Goal: Information Seeking & Learning: Learn about a topic

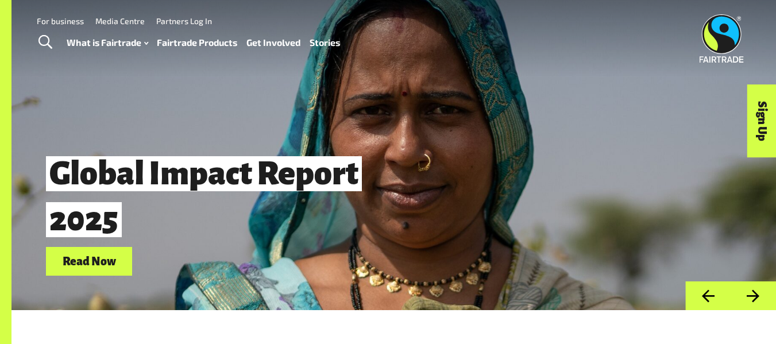
click at [165, 45] on link "Fairtrade Products" at bounding box center [197, 42] width 80 height 17
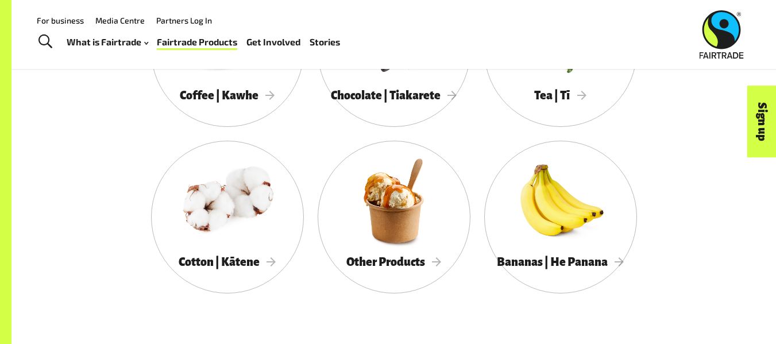
scroll to position [692, 0]
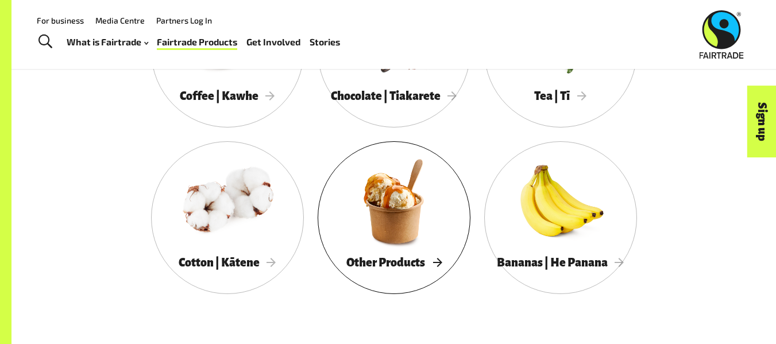
click at [426, 256] on div "Other Products" at bounding box center [394, 263] width 153 height 24
click at [405, 275] on div "Other Products" at bounding box center [394, 263] width 153 height 24
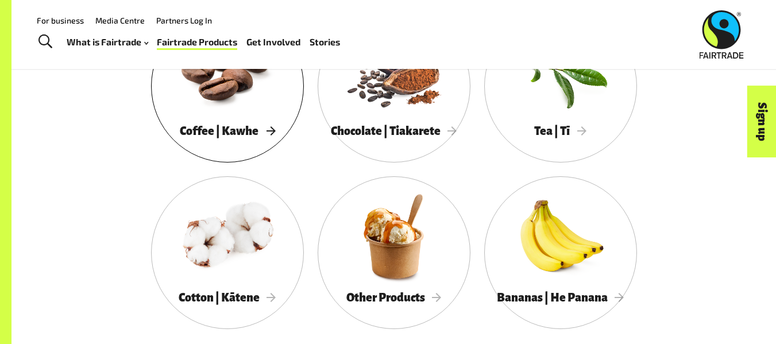
scroll to position [646, 0]
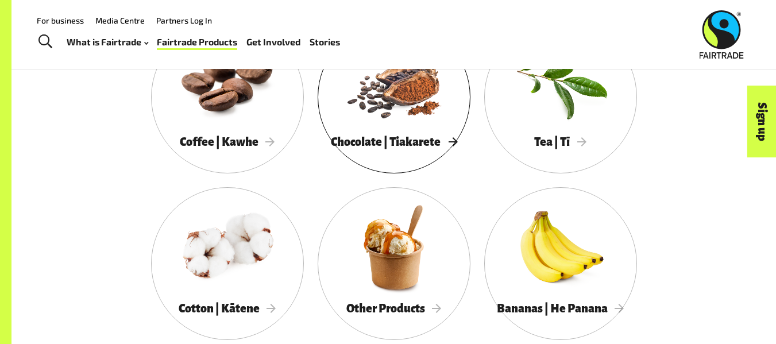
click at [429, 148] on span "Chocolate | Tiakarete" at bounding box center [394, 142] width 126 height 13
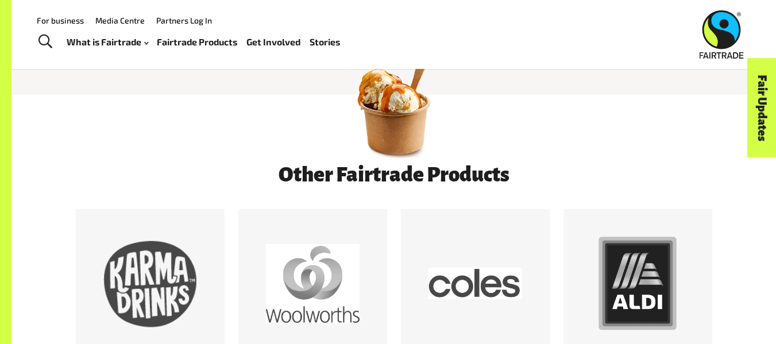
scroll to position [420, 0]
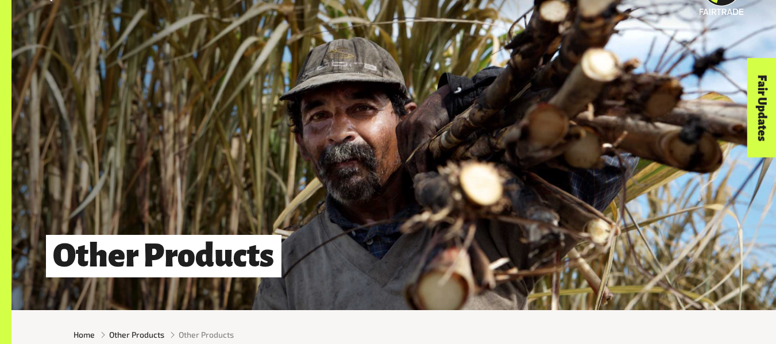
scroll to position [424, 0]
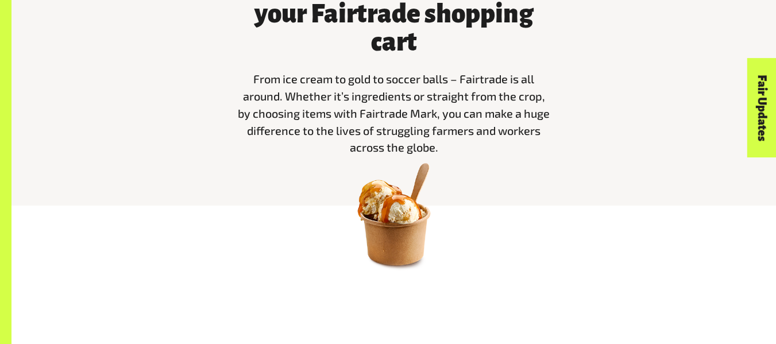
click at [394, 218] on img at bounding box center [394, 214] width 121 height 121
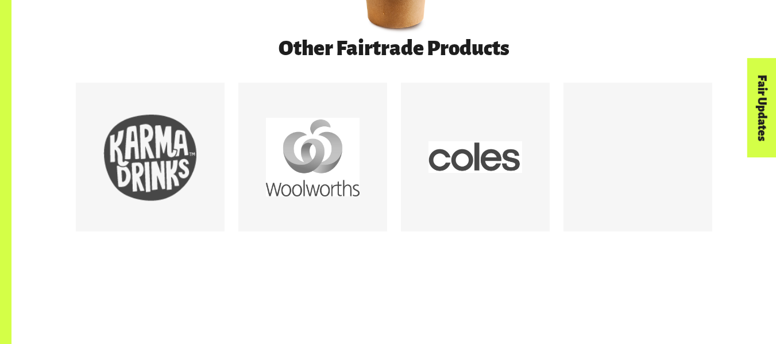
scroll to position [806, 0]
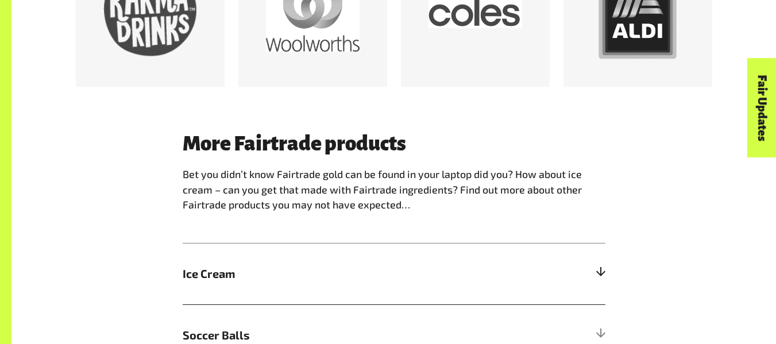
click at [430, 283] on span "Ice Cream" at bounding box center [341, 273] width 317 height 17
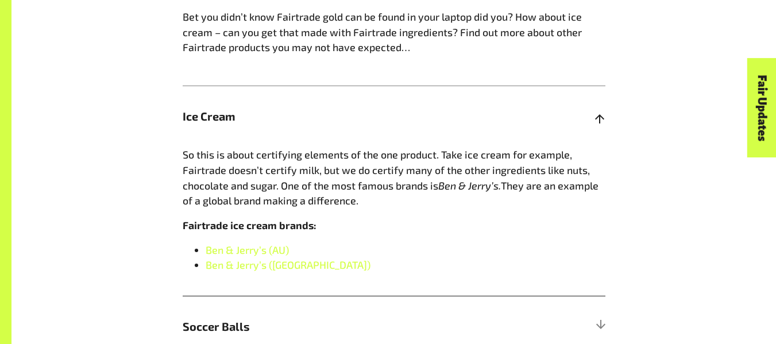
scroll to position [964, 0]
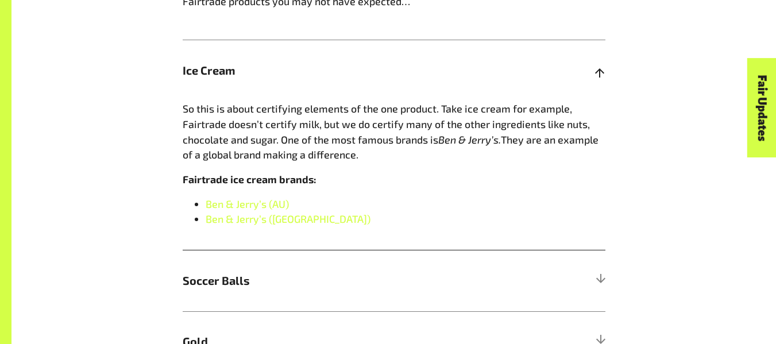
click at [430, 284] on span "Soccer Balls" at bounding box center [341, 280] width 317 height 17
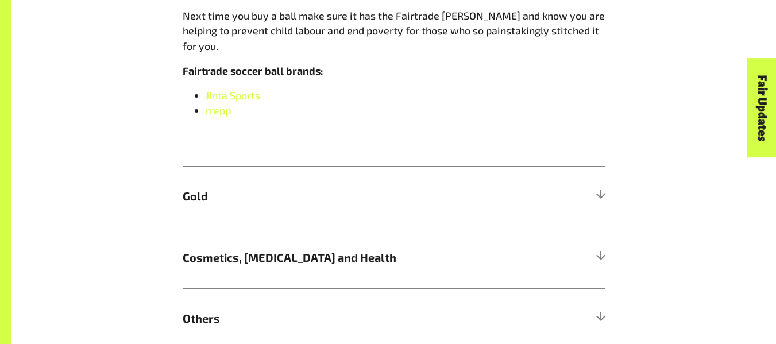
scroll to position [1352, 0]
click at [451, 174] on h5 "Gold" at bounding box center [394, 195] width 423 height 61
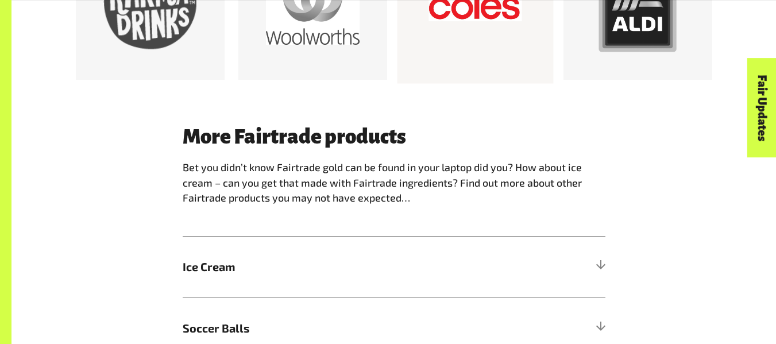
scroll to position [813, 0]
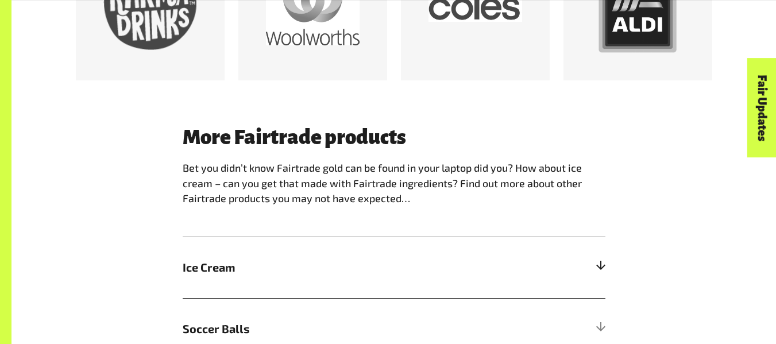
click at [563, 267] on h5 "Ice Cream" at bounding box center [394, 267] width 423 height 61
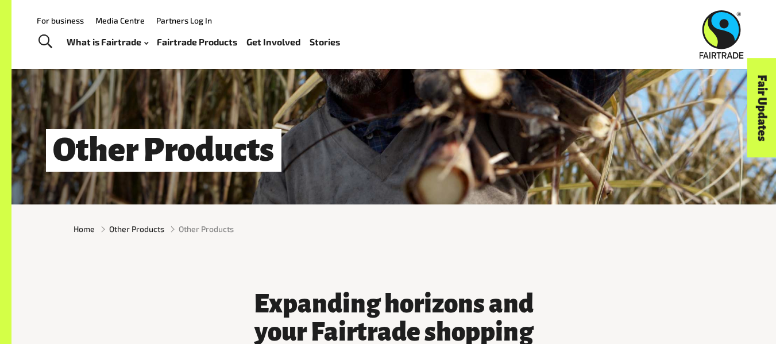
scroll to position [105, 0]
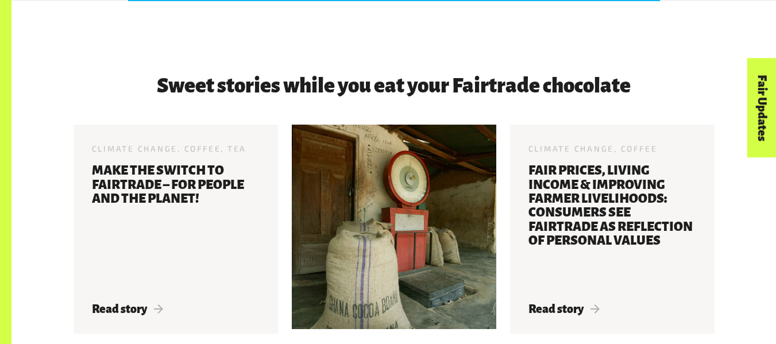
scroll to position [1839, 0]
